Goal: Check status: Check status

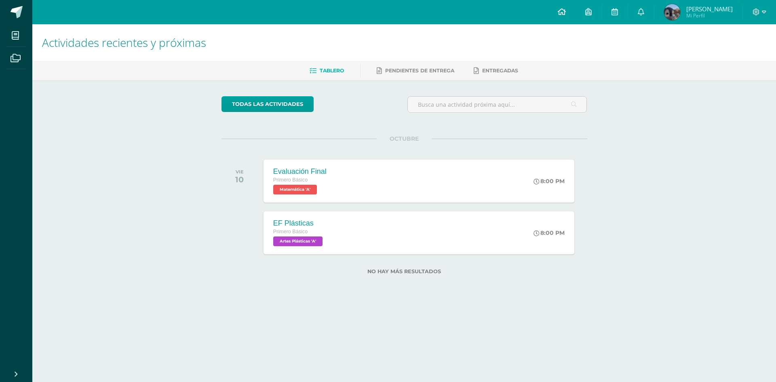
click at [566, 12] on icon at bounding box center [562, 11] width 8 height 7
drag, startPoint x: 217, startPoint y: 335, endPoint x: 776, endPoint y: 114, distance: 601.0
click at [245, 300] on html "Mis cursos Archivos Cerrar panel Artes Industriales Primero Básico "A" Artes Pl…" at bounding box center [388, 150] width 776 height 300
click at [704, 15] on span "Mi Perfil" at bounding box center [709, 15] width 46 height 7
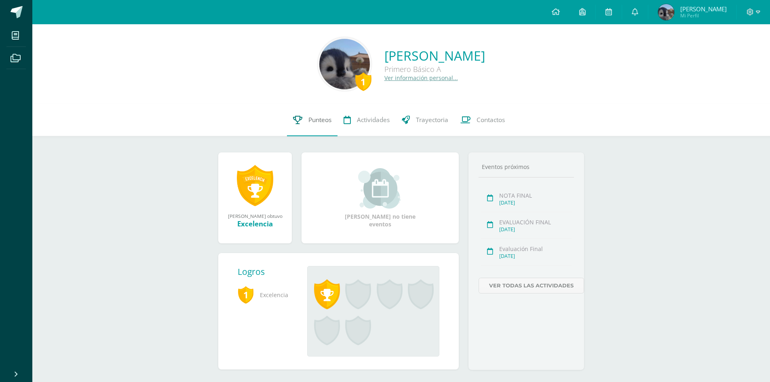
click at [327, 124] on span "Punteos" at bounding box center [319, 120] width 23 height 8
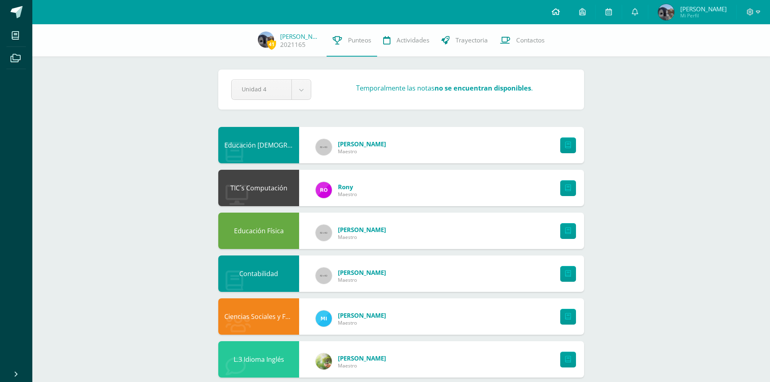
click at [558, 10] on icon at bounding box center [556, 11] width 8 height 7
